Goal: Browse casually: Explore the website without a specific task or goal

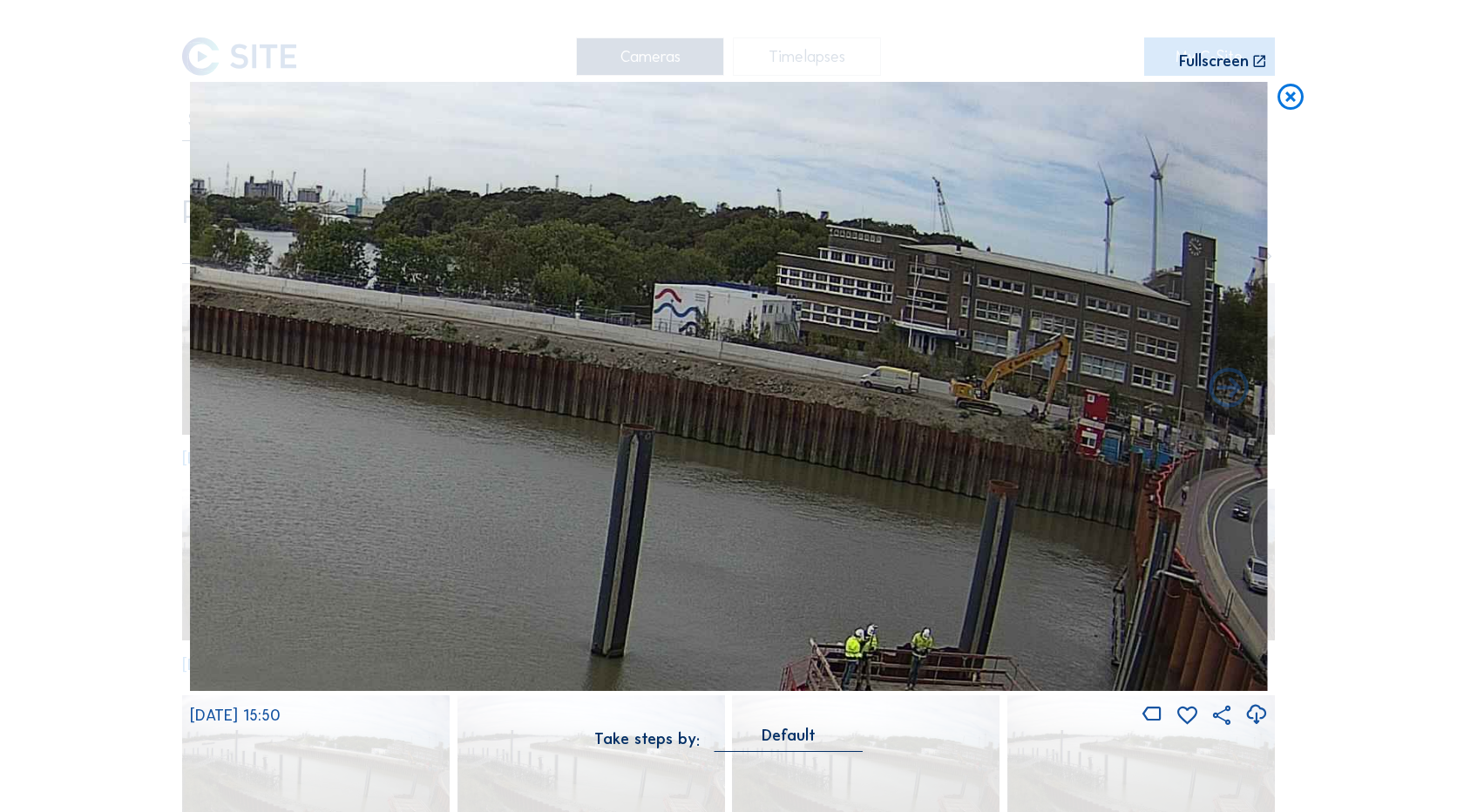
click at [1290, 105] on icon at bounding box center [1291, 98] width 31 height 32
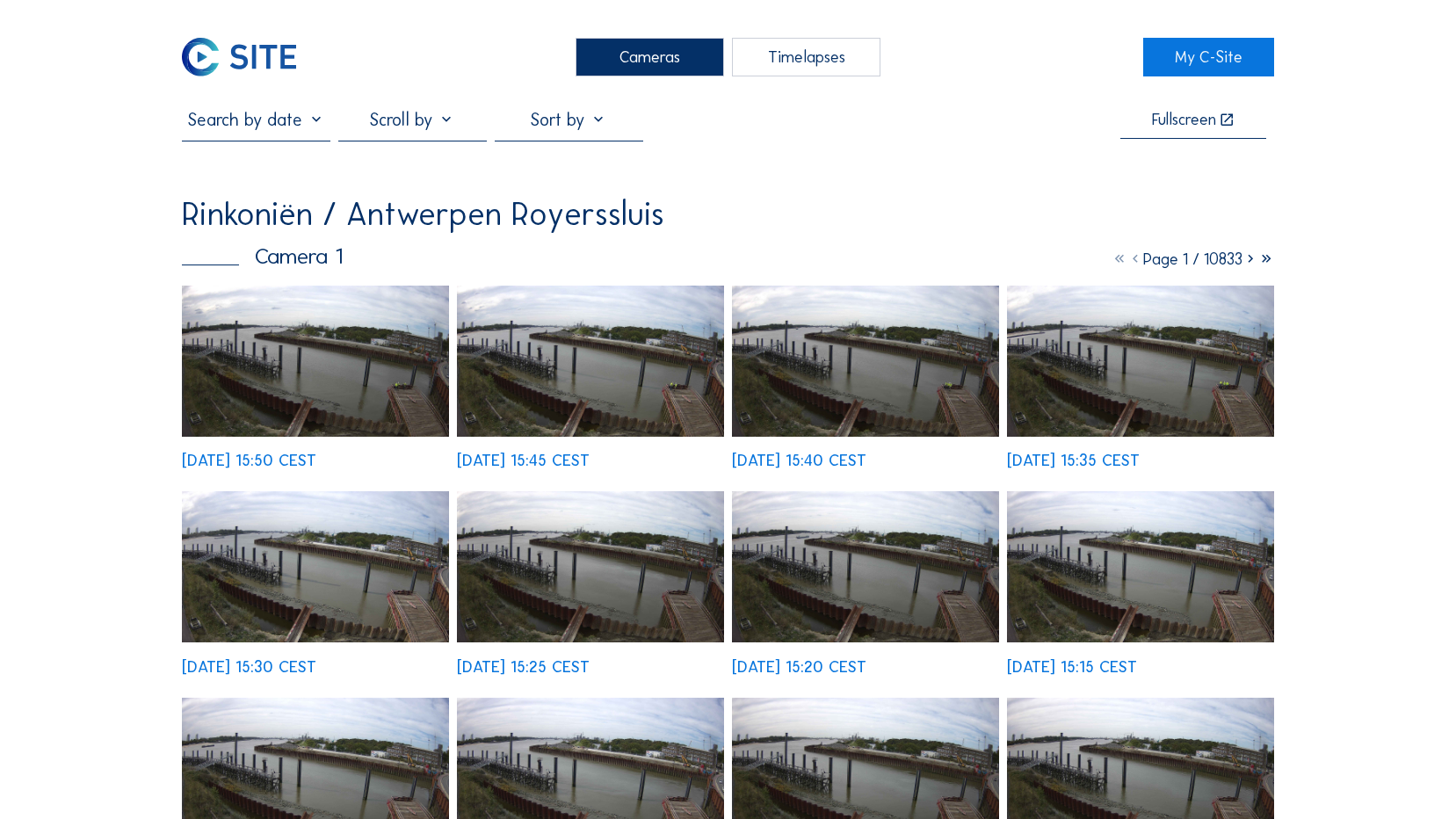
click at [266, 63] on img at bounding box center [239, 57] width 114 height 39
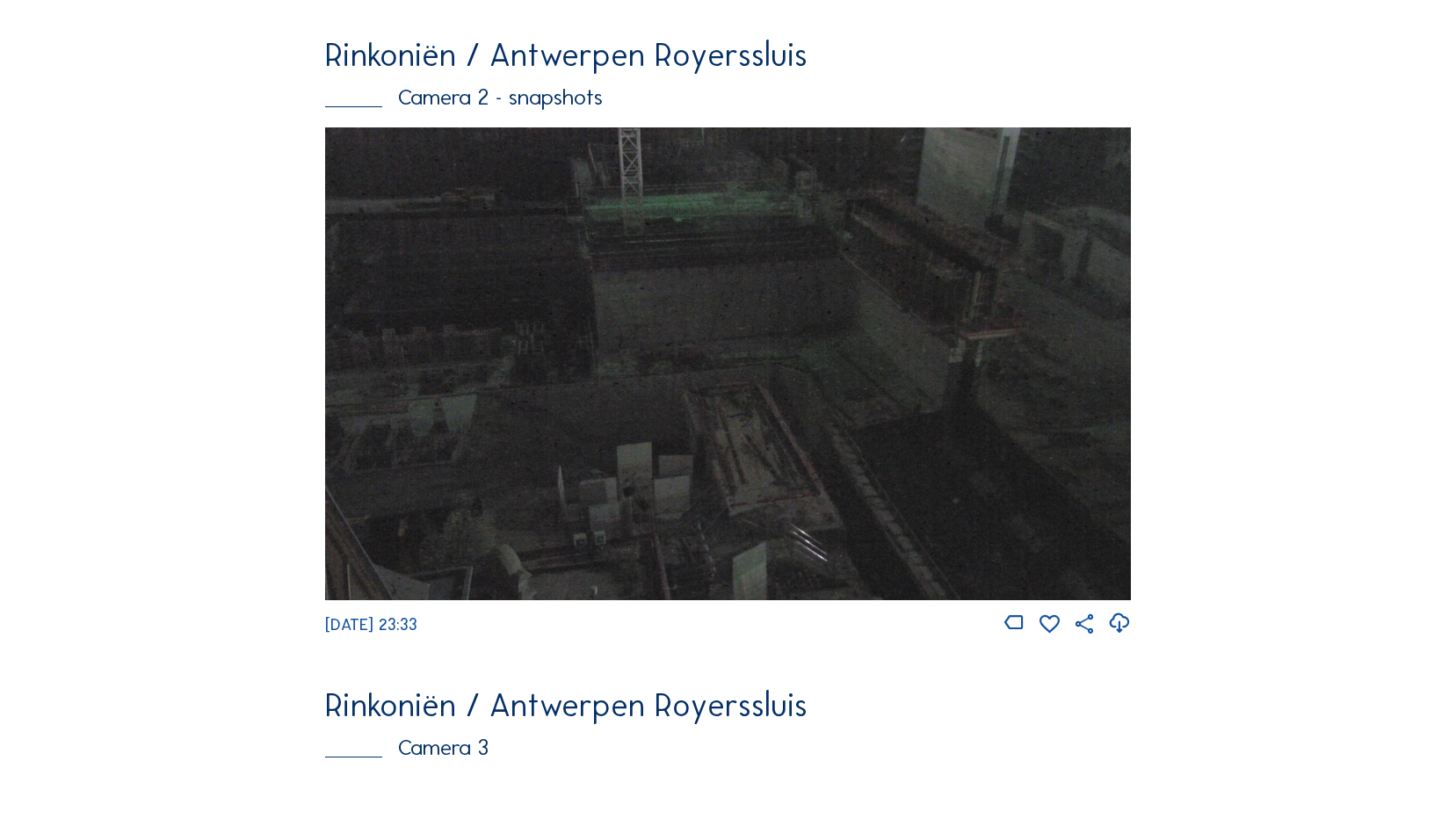
scroll to position [1869, 0]
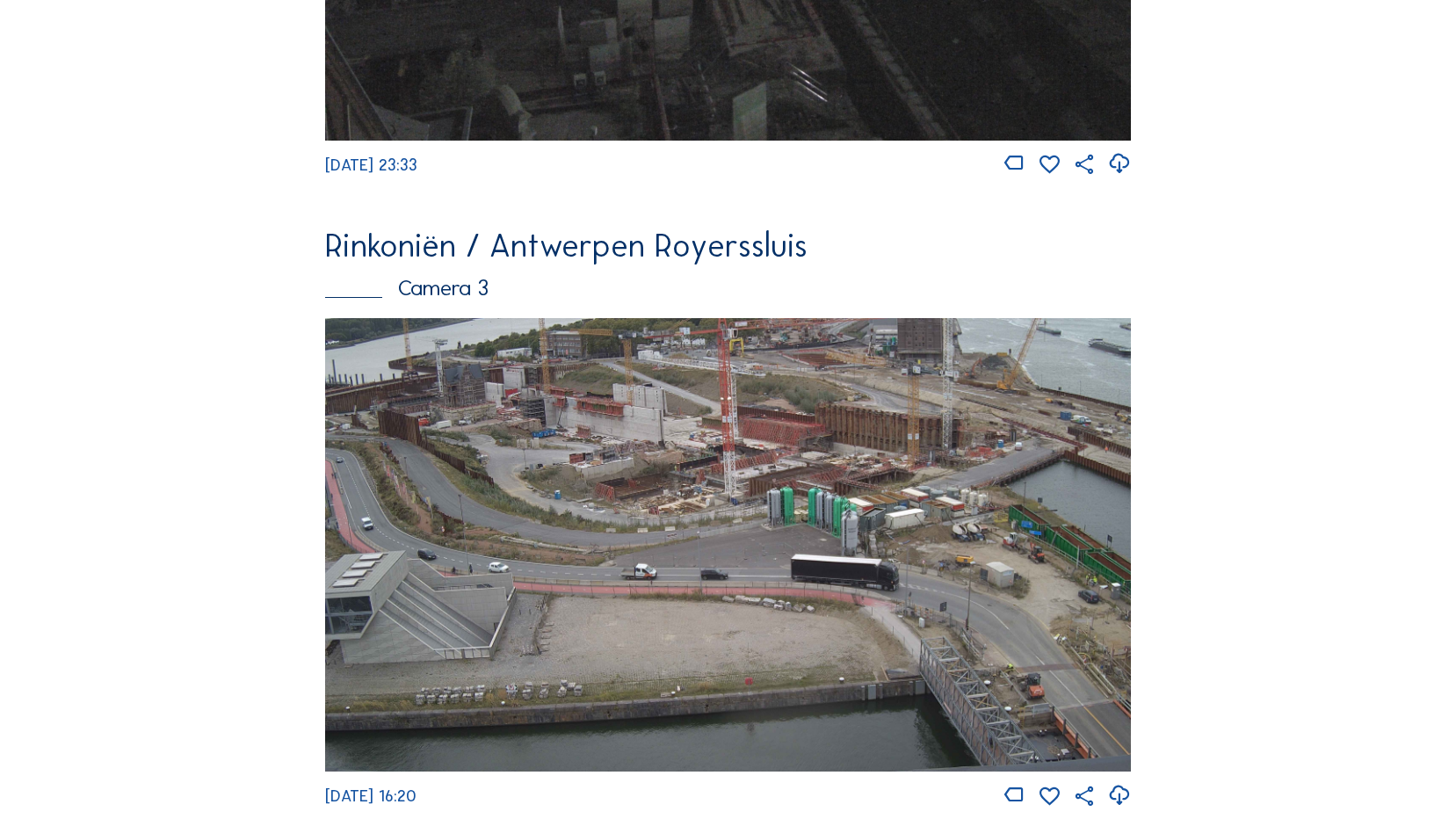
click at [515, 433] on img at bounding box center [728, 544] width 805 height 453
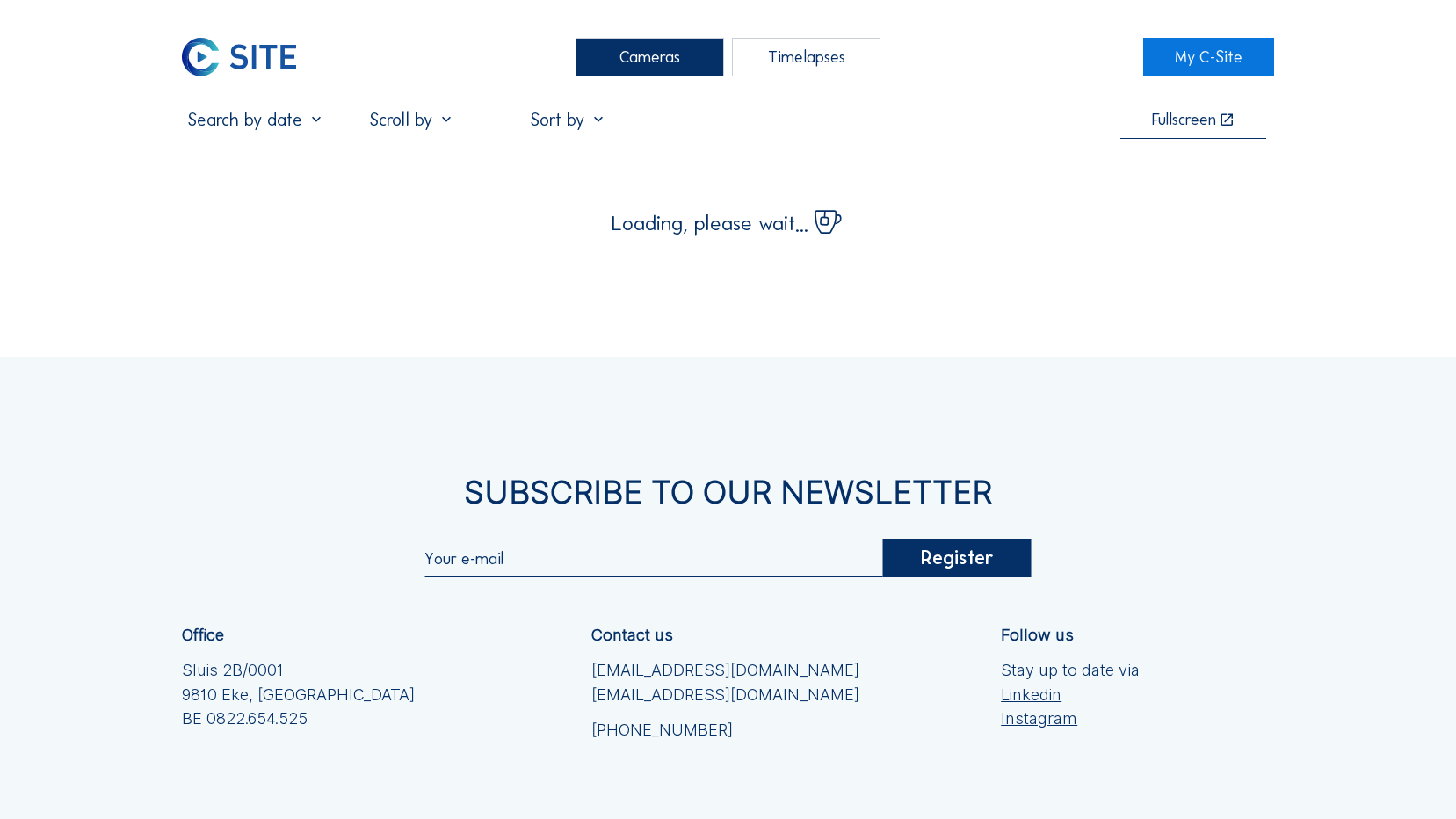
click at [275, 51] on img at bounding box center [239, 57] width 114 height 39
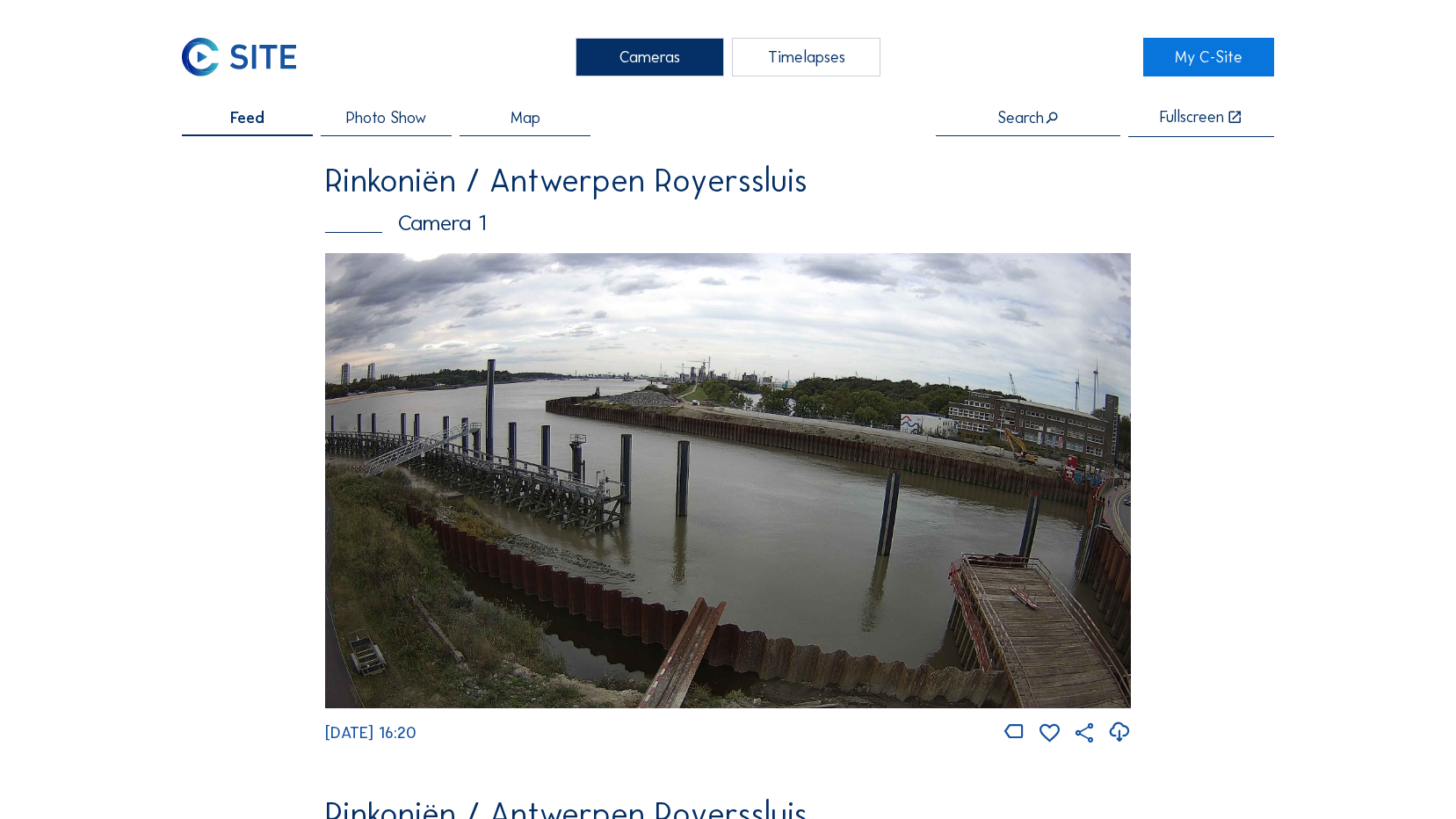
click at [768, 444] on img at bounding box center [728, 481] width 805 height 455
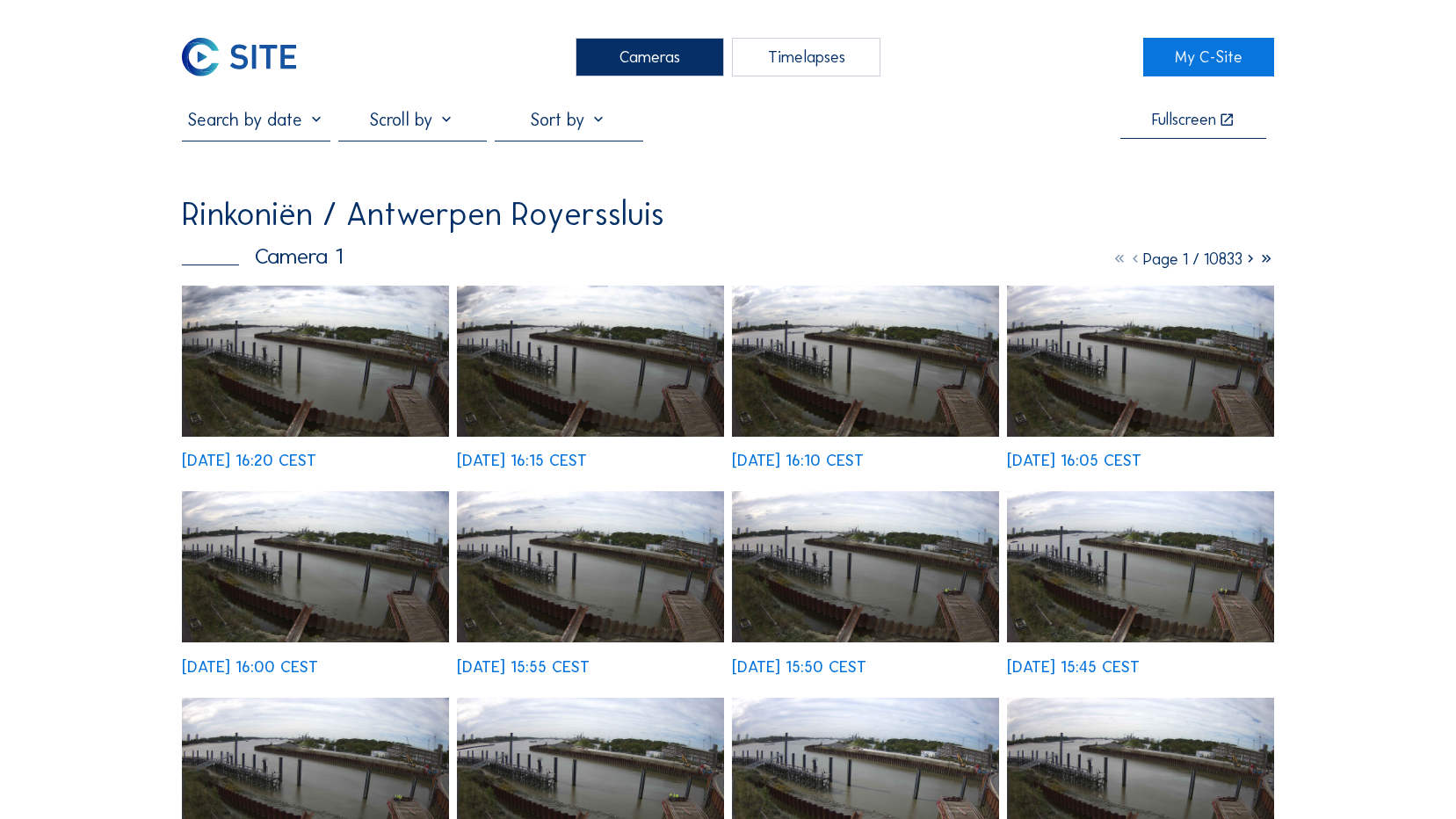
click at [358, 371] on img at bounding box center [315, 361] width 267 height 151
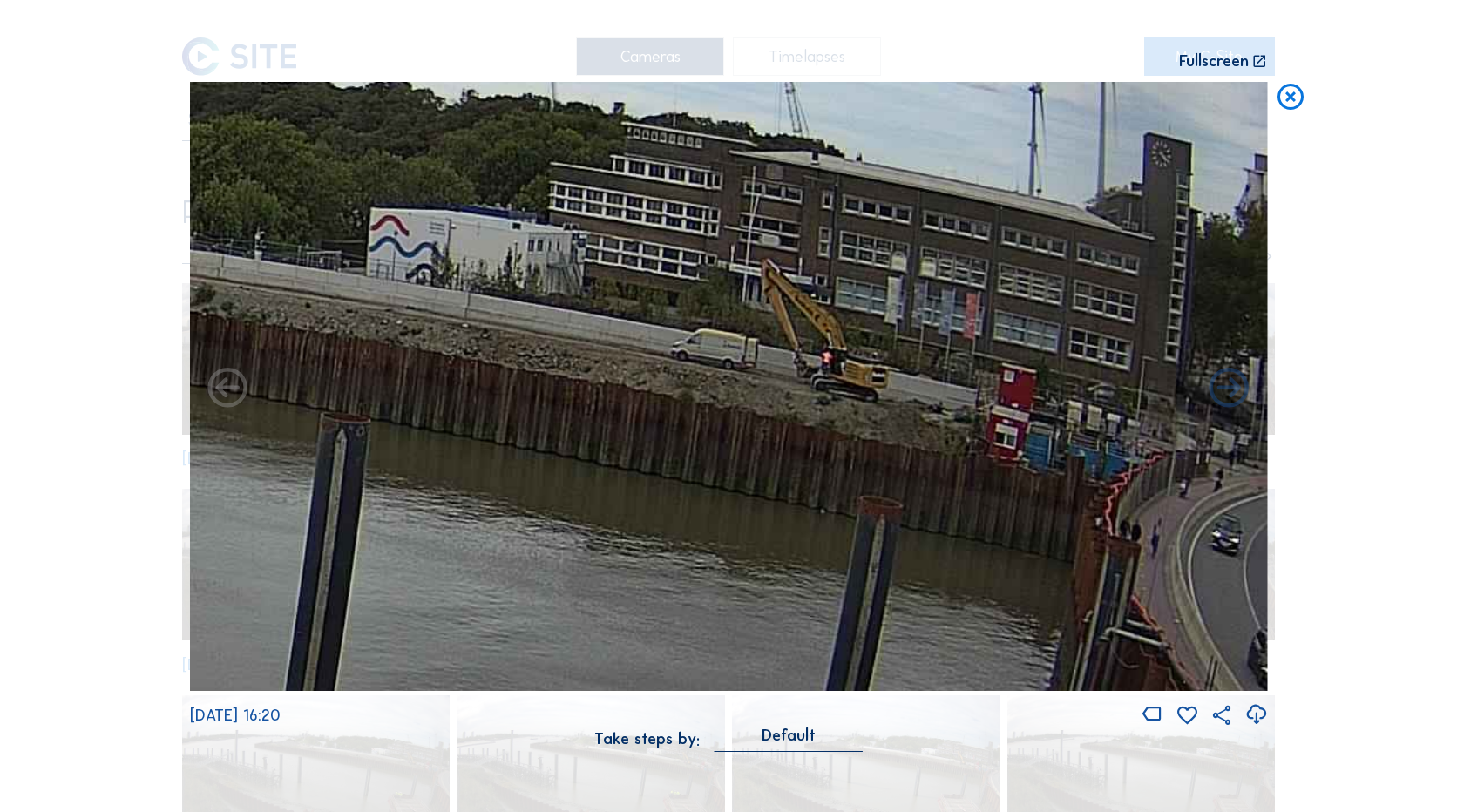
drag, startPoint x: 1043, startPoint y: 380, endPoint x: 510, endPoint y: 389, distance: 533.1
click at [510, 389] on img at bounding box center [728, 386] width 1078 height 609
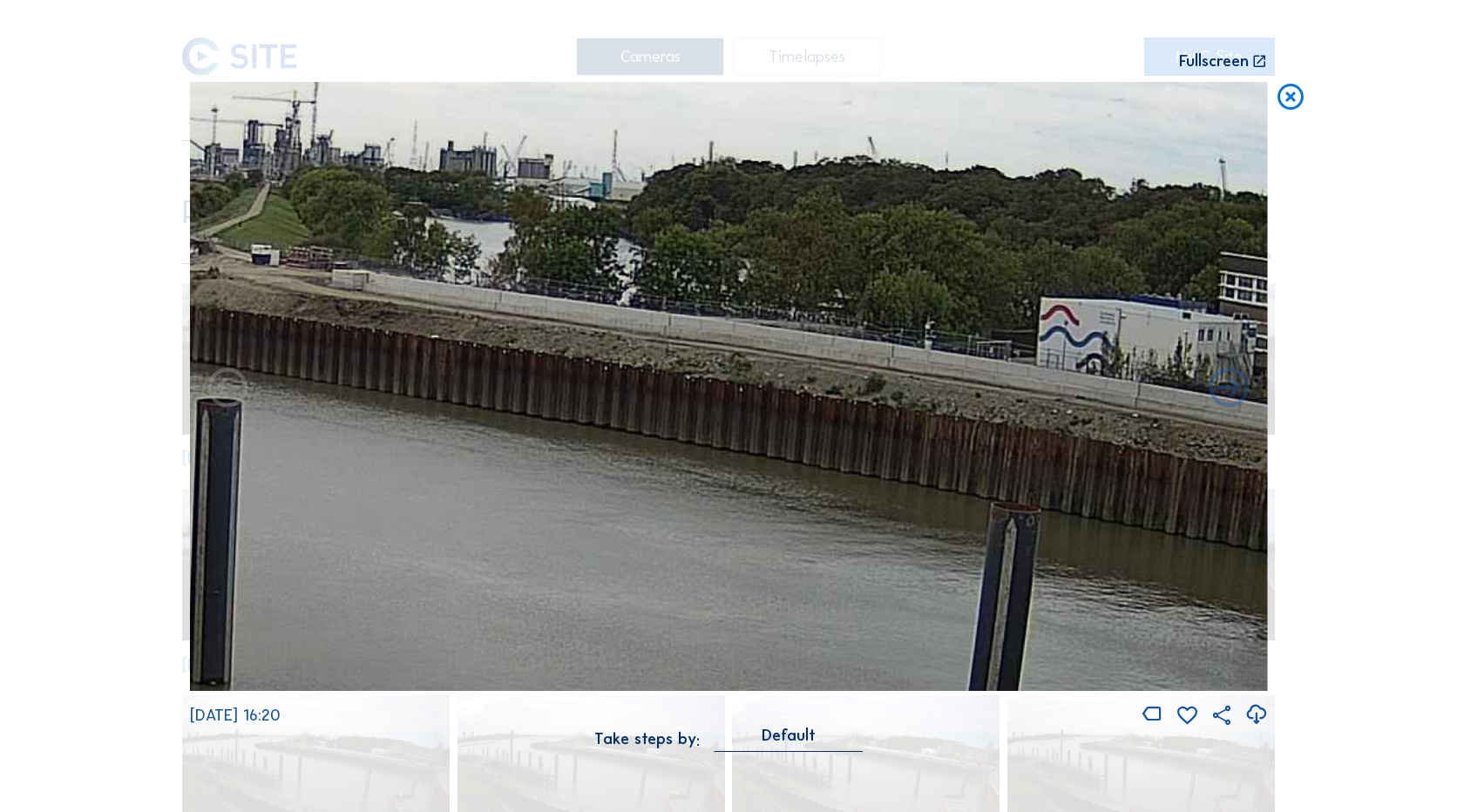
drag, startPoint x: 608, startPoint y: 424, endPoint x: 1278, endPoint y: 513, distance: 675.9
click at [1278, 513] on div "Scroll to travel through time | Press 'Alt' Button + Scroll to Zoom | Click and…" at bounding box center [728, 406] width 1457 height 812
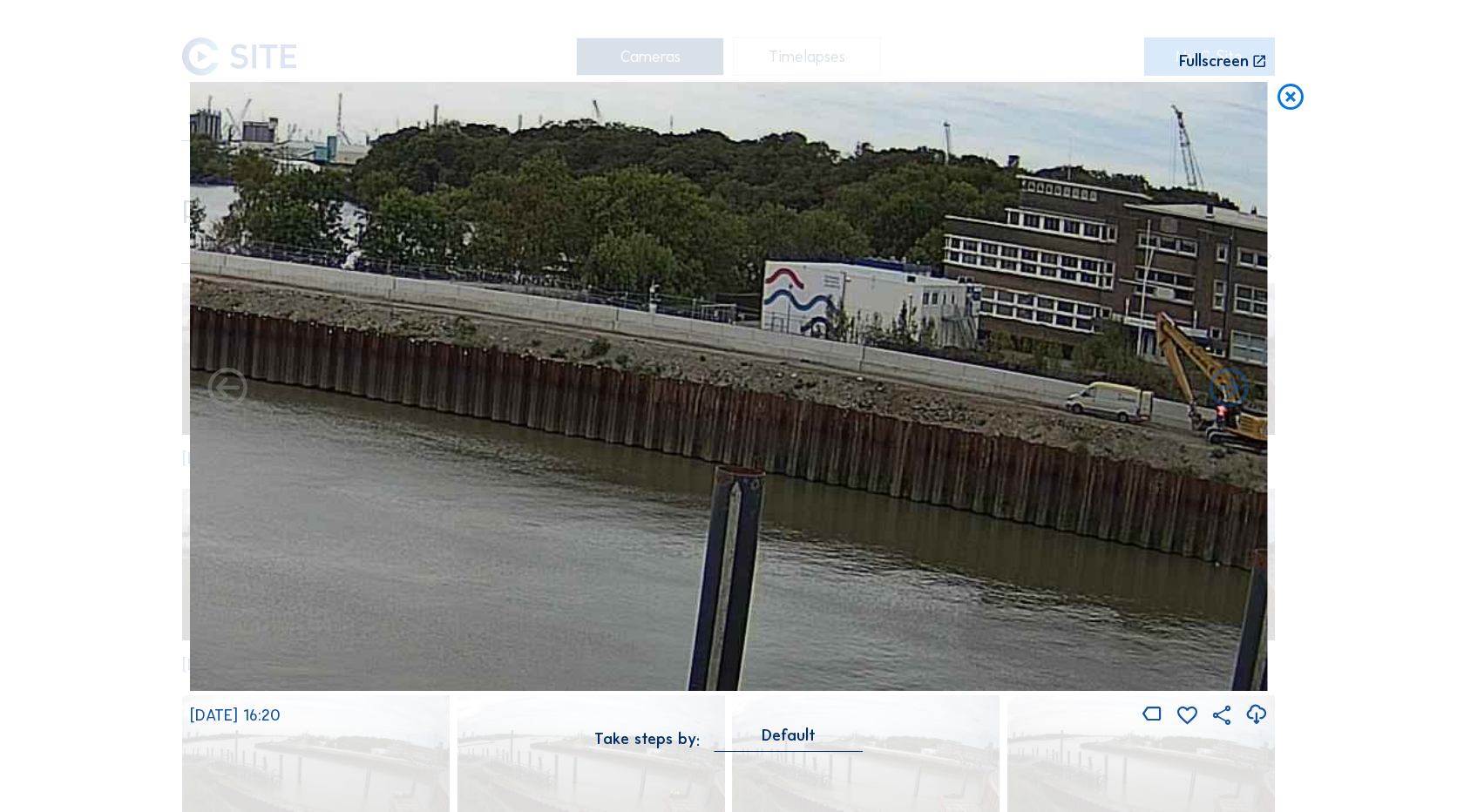
drag, startPoint x: 601, startPoint y: 445, endPoint x: 324, endPoint y: 409, distance: 279.3
click at [324, 409] on img at bounding box center [728, 386] width 1078 height 609
click at [1276, 92] on icon at bounding box center [1291, 98] width 31 height 32
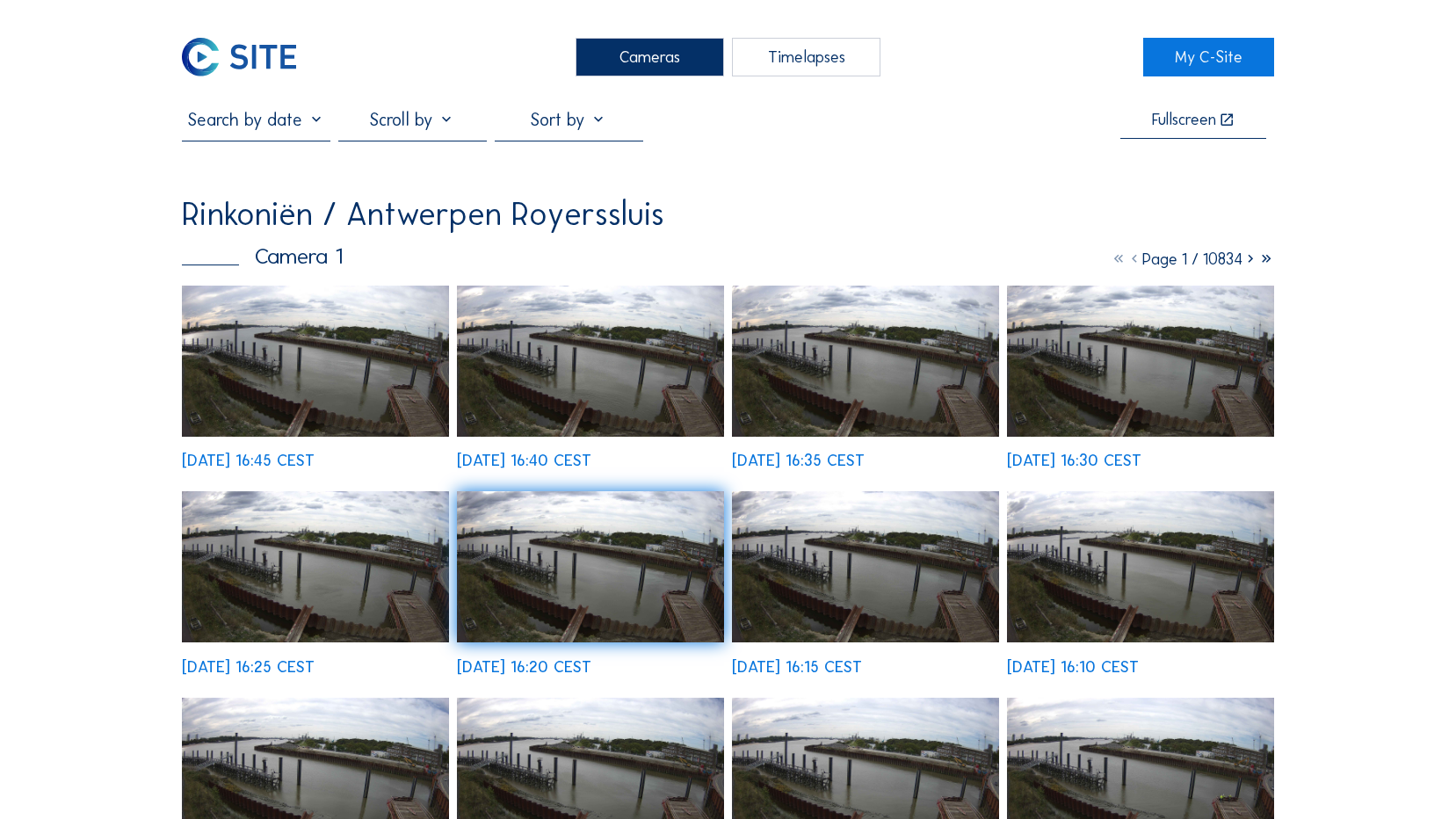
click at [271, 366] on img at bounding box center [315, 361] width 267 height 151
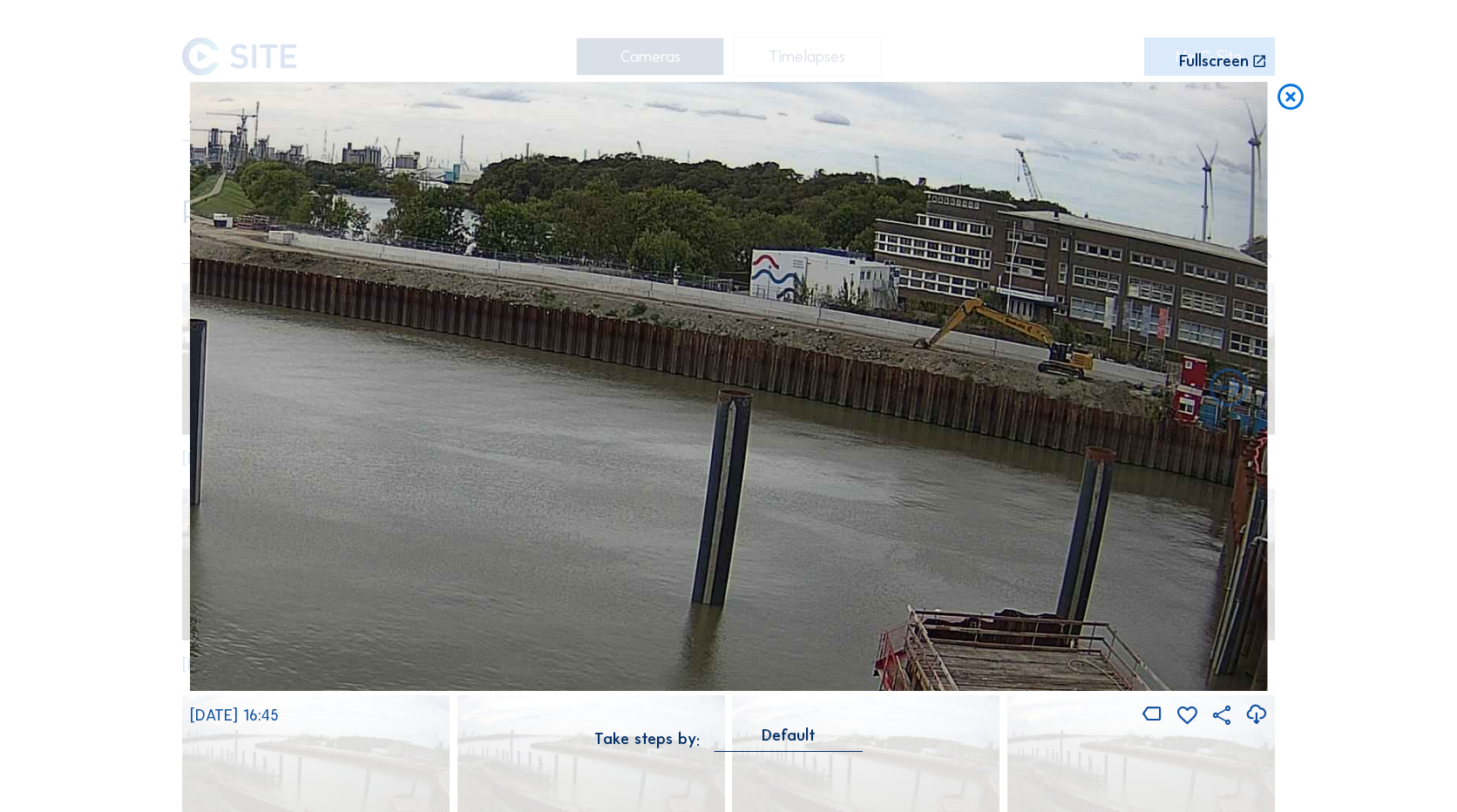
drag, startPoint x: 1131, startPoint y: 335, endPoint x: 415, endPoint y: 285, distance: 717.7
click at [415, 285] on img at bounding box center [728, 386] width 1078 height 609
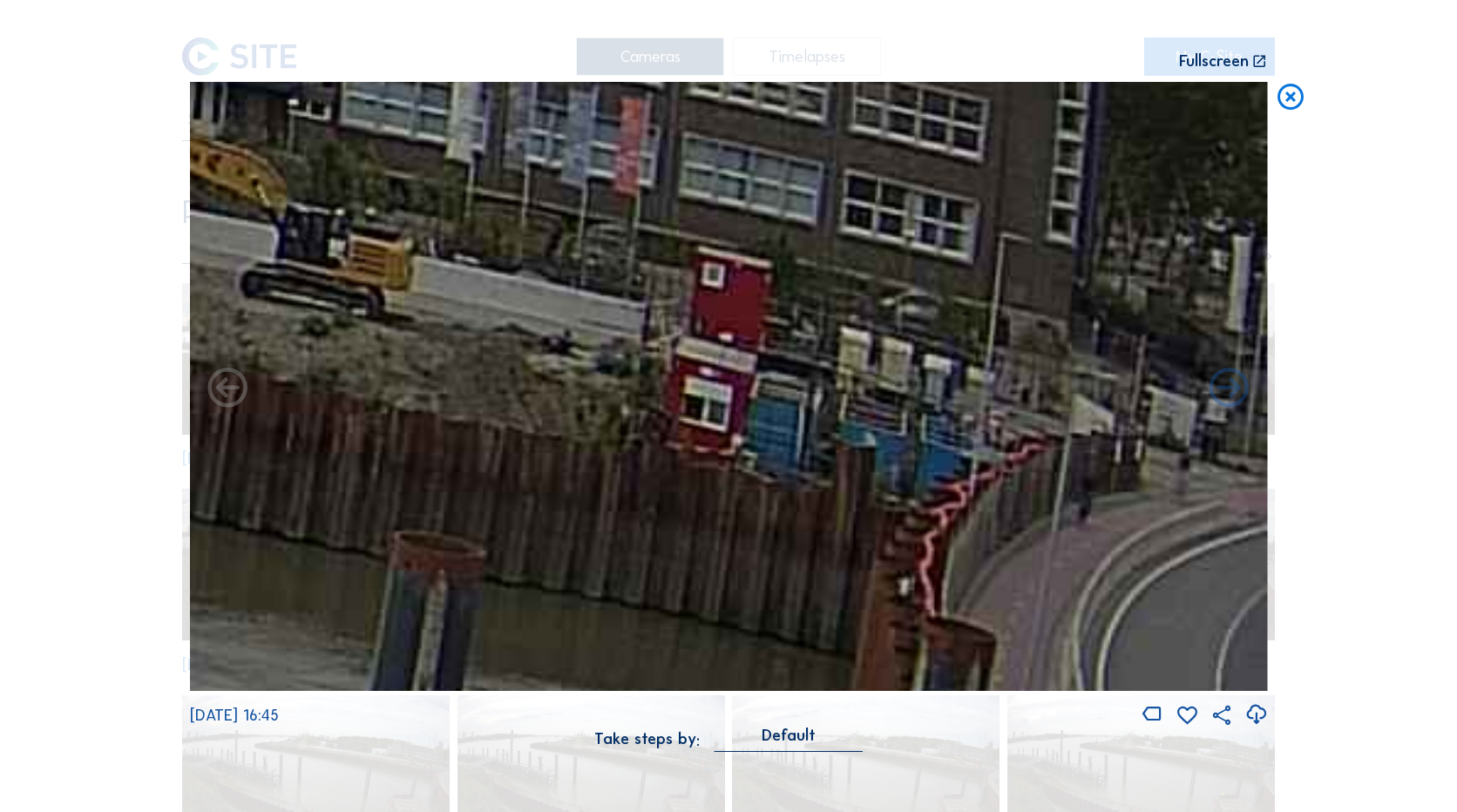
drag, startPoint x: 567, startPoint y: 299, endPoint x: 455, endPoint y: 292, distance: 112.2
click at [455, 293] on img at bounding box center [728, 386] width 1078 height 609
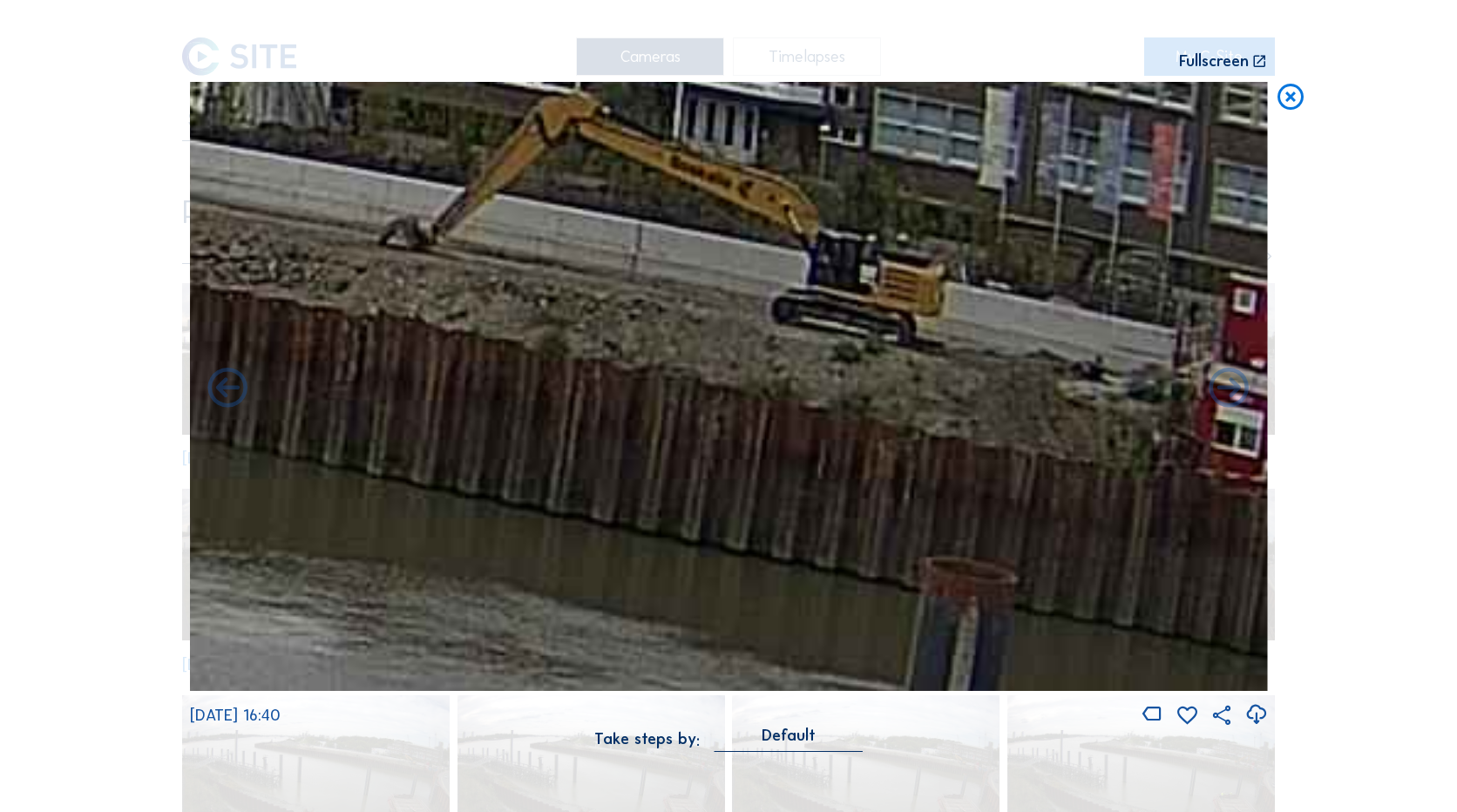
drag, startPoint x: 769, startPoint y: 329, endPoint x: 1236, endPoint y: 361, distance: 468.1
click at [1236, 361] on img at bounding box center [728, 386] width 1078 height 609
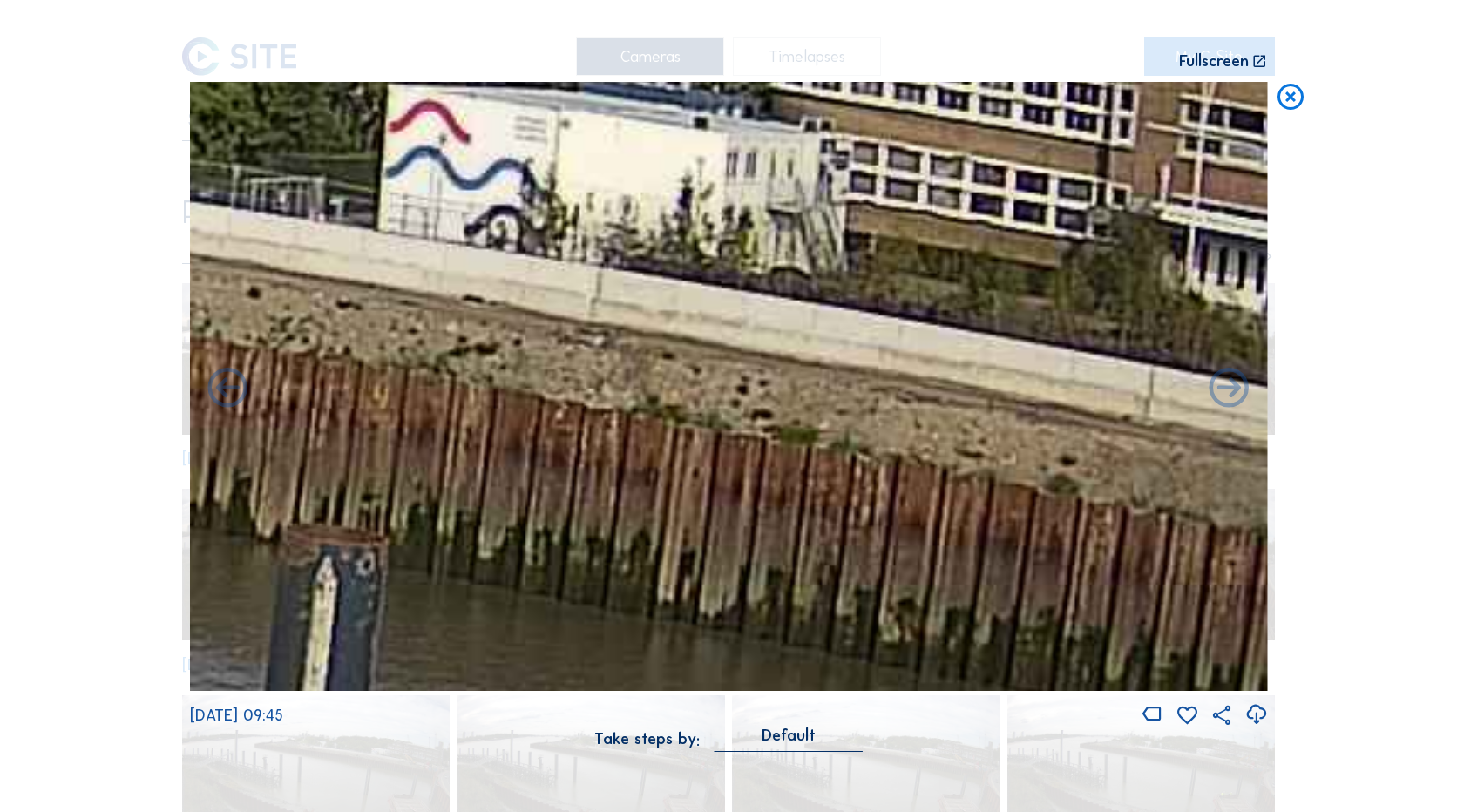
drag, startPoint x: 390, startPoint y: 328, endPoint x: 1240, endPoint y: 555, distance: 879.8
click at [1240, 555] on img at bounding box center [728, 386] width 1078 height 609
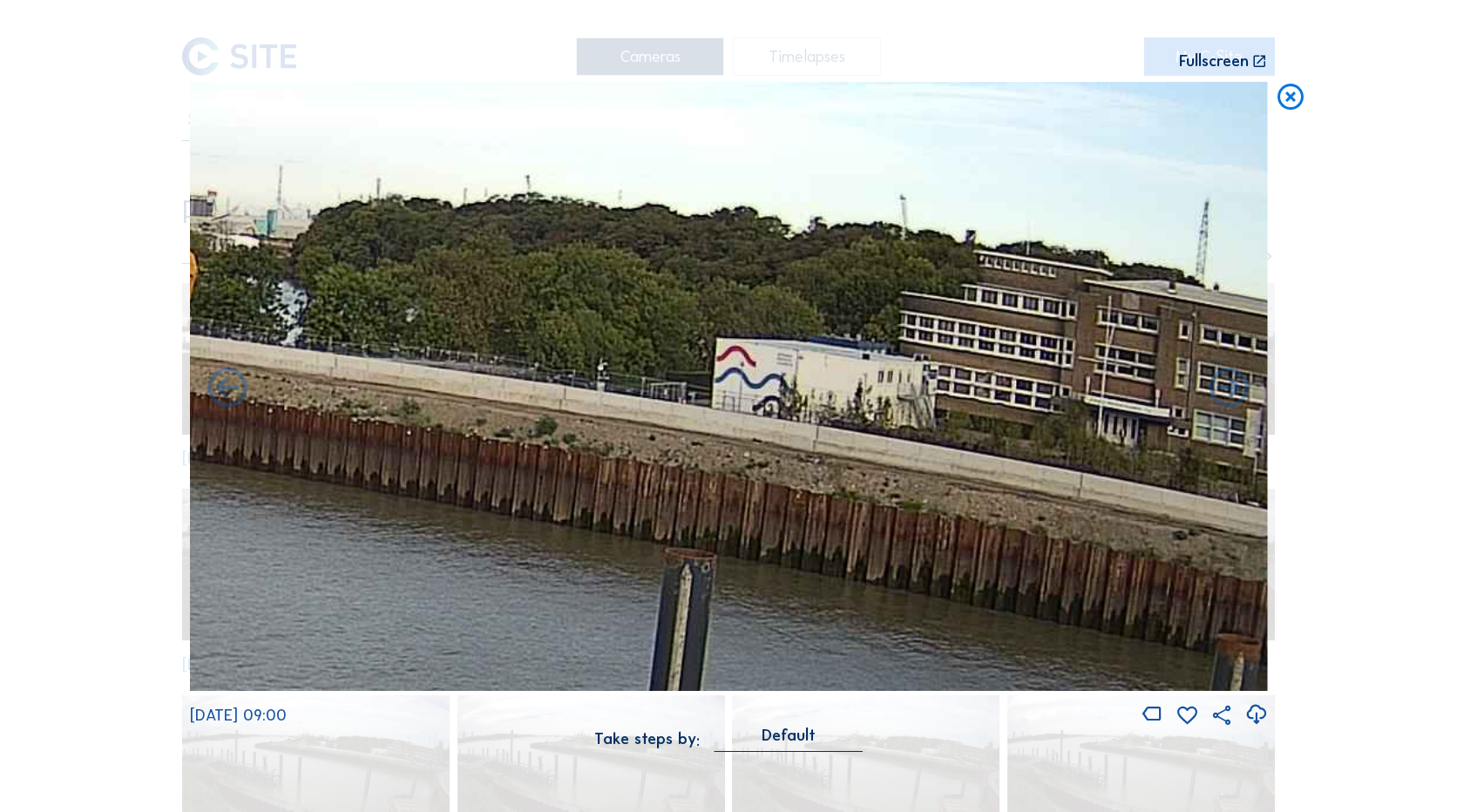
drag, startPoint x: 477, startPoint y: 453, endPoint x: 945, endPoint y: 476, distance: 468.6
click at [945, 476] on img at bounding box center [728, 386] width 1078 height 609
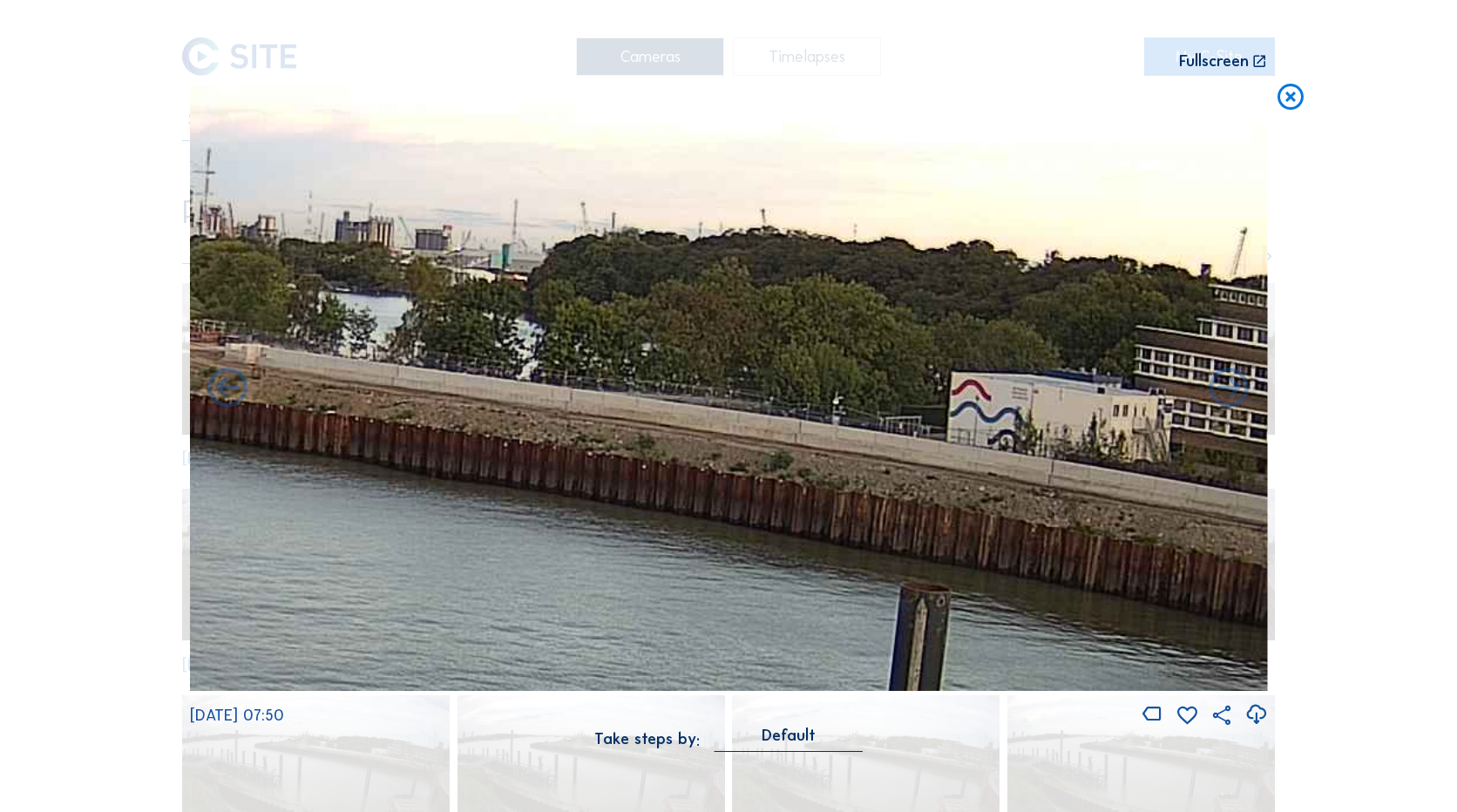
drag, startPoint x: 457, startPoint y: 445, endPoint x: 277, endPoint y: 454, distance: 180.2
click at [179, 451] on div "Scroll to travel through time | Press 'Alt' Button + Scroll to Zoom | Click and…" at bounding box center [728, 406] width 1457 height 812
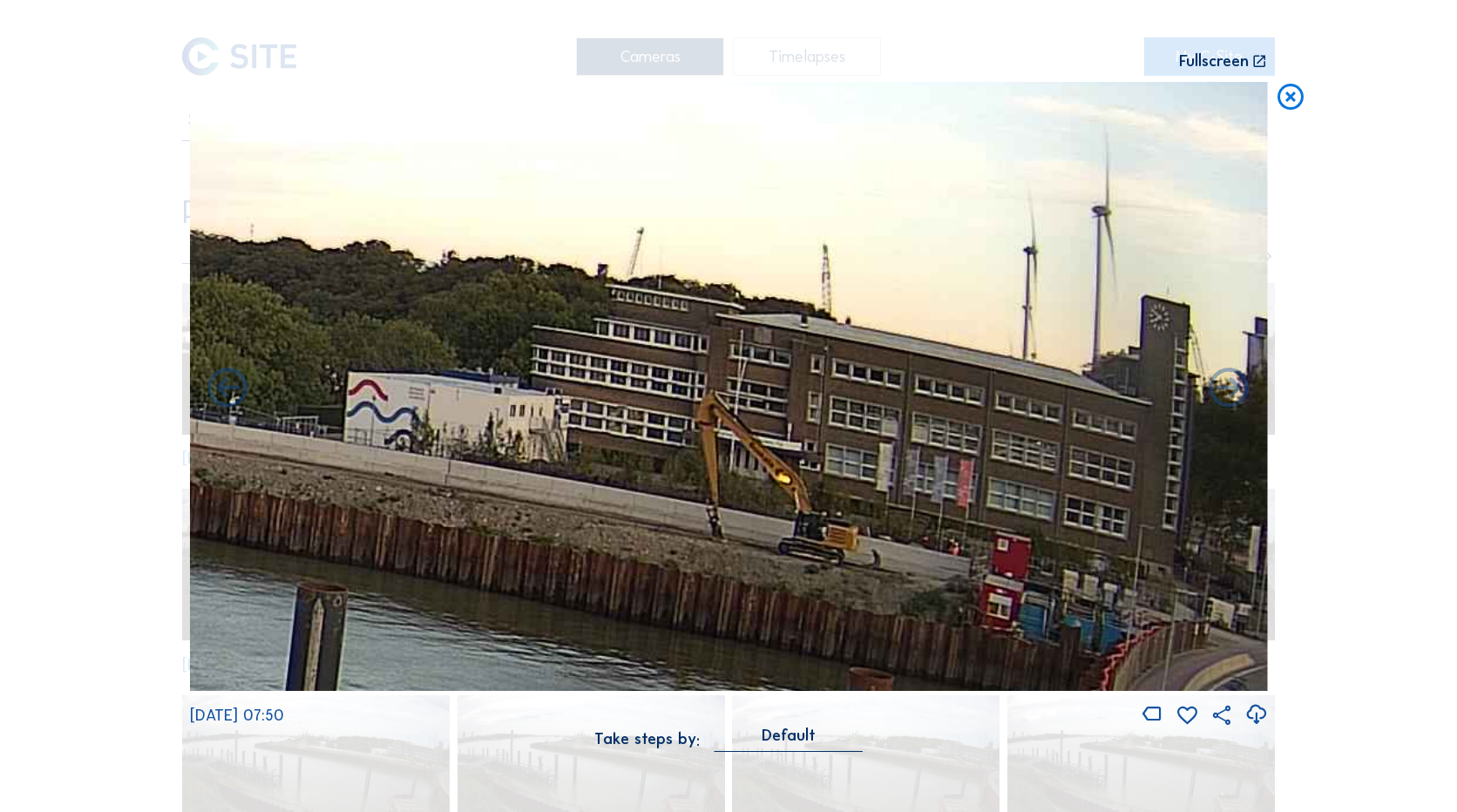
drag, startPoint x: 955, startPoint y: 454, endPoint x: 43, endPoint y: 454, distance: 912.0
click at [43, 454] on div "Scroll to travel through time | Press 'Alt' Button + Scroll to Zoom | Click and…" at bounding box center [728, 406] width 1457 height 812
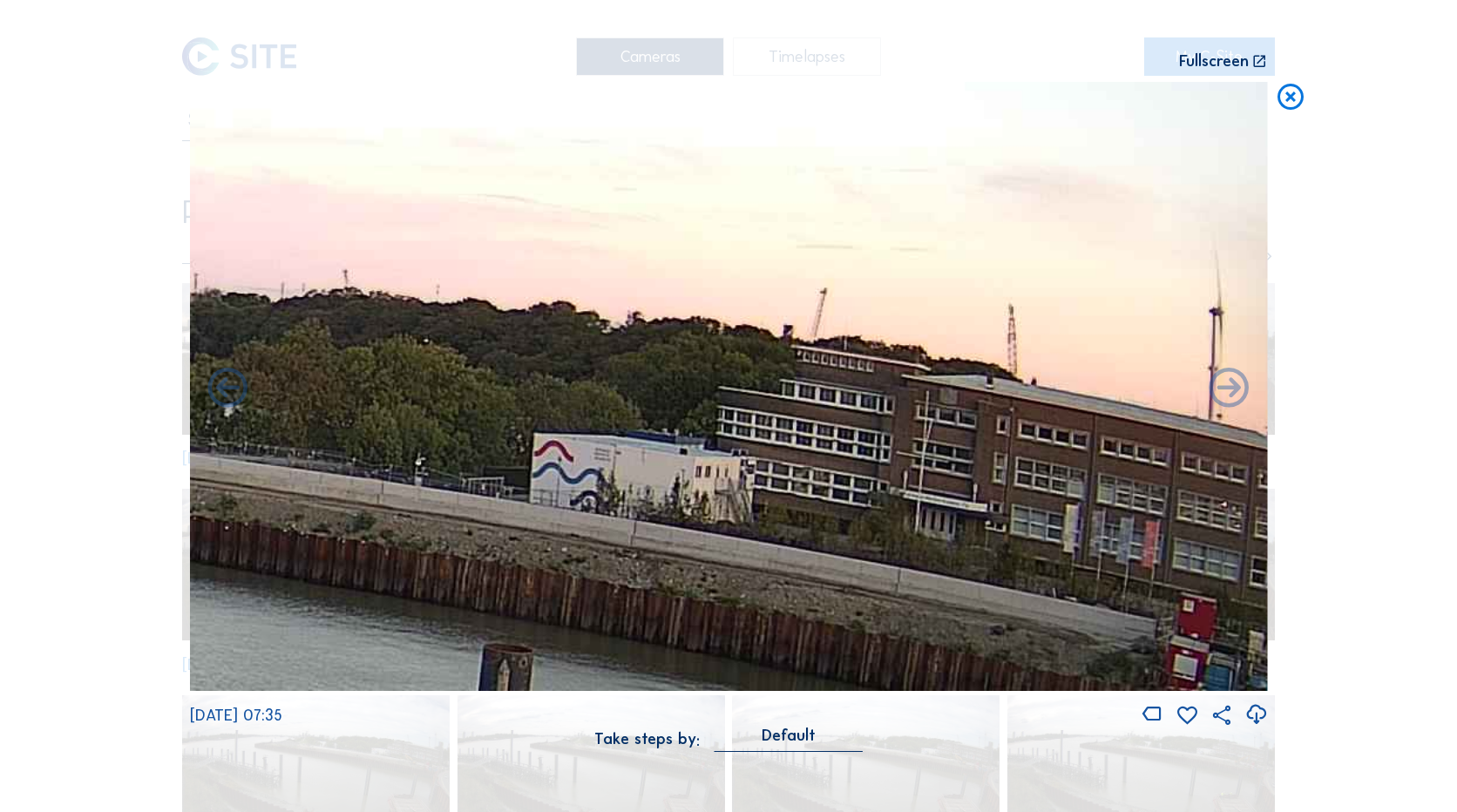
drag, startPoint x: 546, startPoint y: 531, endPoint x: 128, endPoint y: 593, distance: 422.6
click at [128, 593] on div "Scroll to travel through time | Press 'Alt' Button + Scroll to Zoom | Click and…" at bounding box center [728, 406] width 1457 height 812
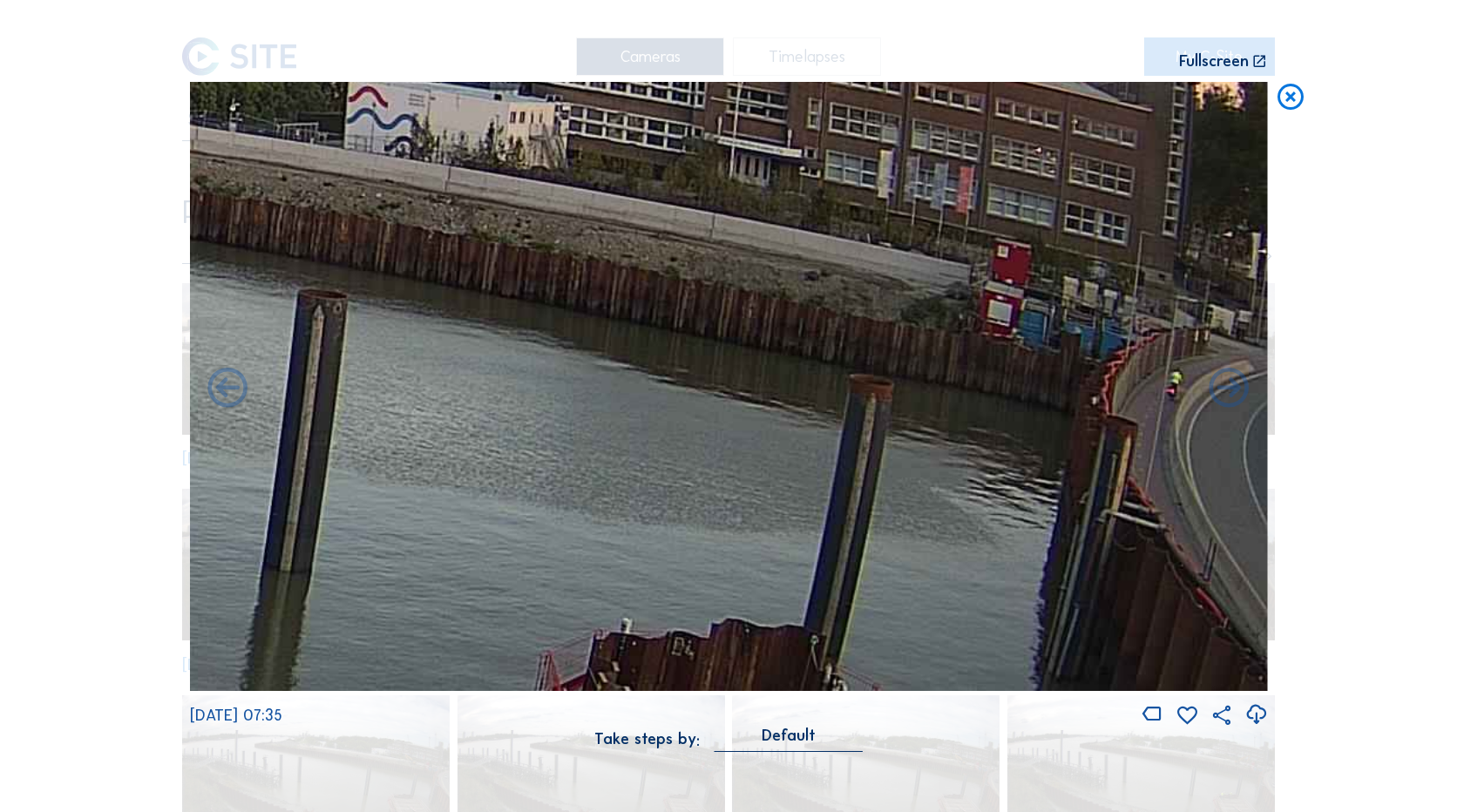
drag, startPoint x: 1015, startPoint y: 610, endPoint x: 472, endPoint y: 274, distance: 638.5
click at [472, 274] on img at bounding box center [728, 386] width 1078 height 609
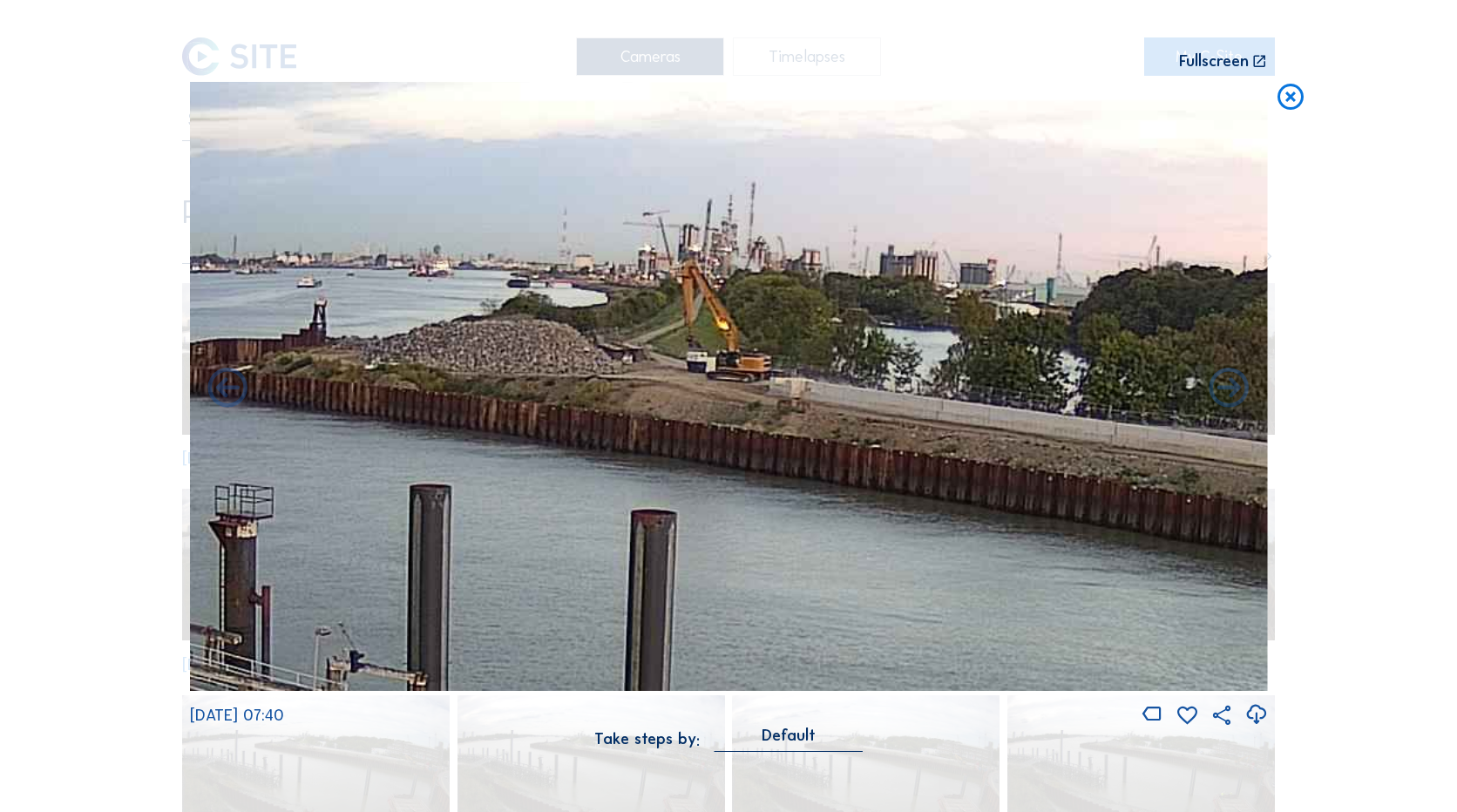
drag, startPoint x: 748, startPoint y: 422, endPoint x: 1847, endPoint y: 676, distance: 1128.0
